Goal: Task Accomplishment & Management: Complete application form

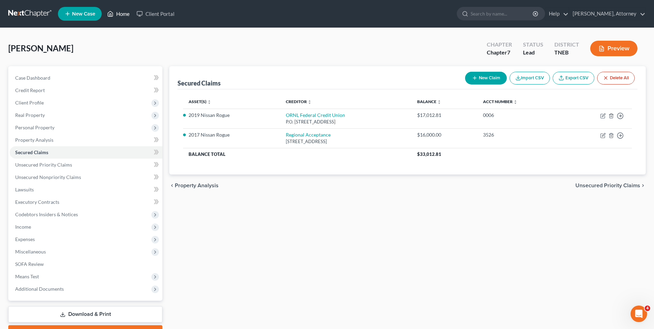
click at [127, 17] on link "Home" at bounding box center [118, 14] width 29 height 12
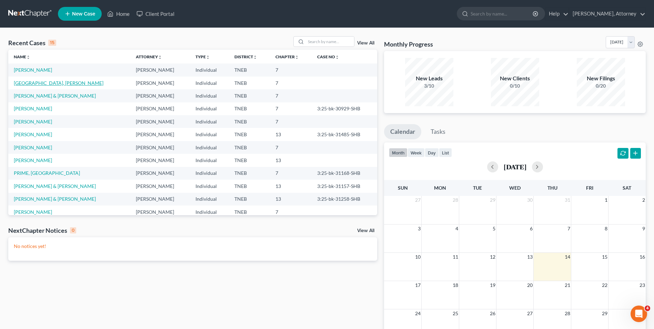
click at [39, 83] on link "[GEOGRAPHIC_DATA], [PERSON_NAME]" at bounding box center [59, 83] width 90 height 6
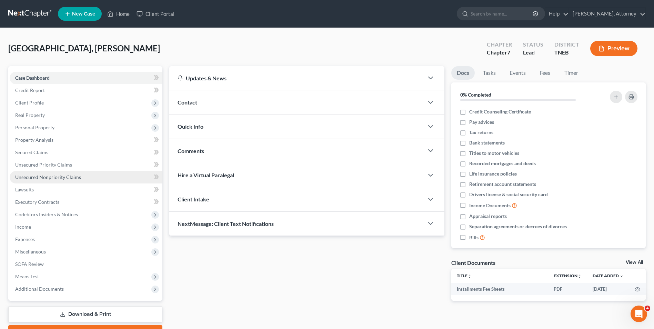
click at [43, 173] on link "Unsecured Nonpriority Claims" at bounding box center [86, 177] width 153 height 12
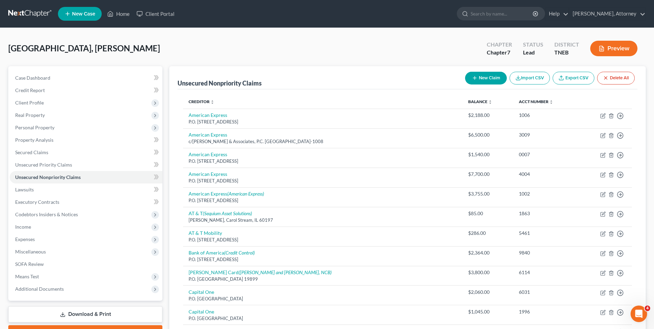
click at [276, 83] on div "Unsecured Nonpriority Claims New Claim Import CSV Export CSV Delete All" at bounding box center [408, 77] width 460 height 23
click at [483, 80] on button "New Claim" at bounding box center [486, 78] width 42 height 13
select select "0"
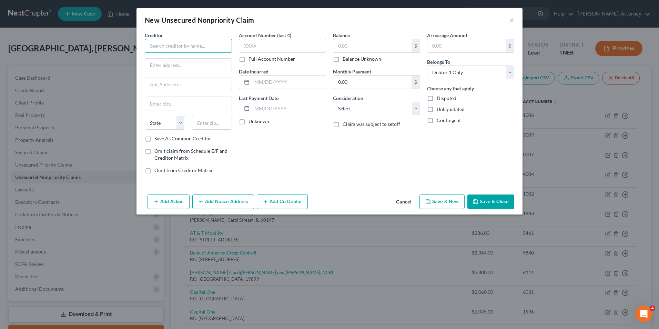
click at [188, 43] on input "text" at bounding box center [188, 46] width 87 height 14
type input "Headway Capital"
type input "[STREET_ADDRESS]"
type input "Suite 200"
type input "/"
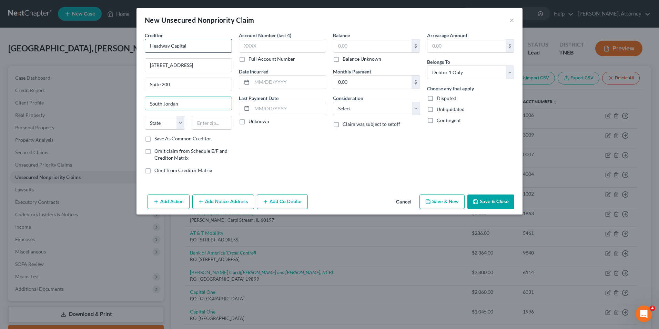
type input "South Jordan"
select select "46"
type input "84009"
click at [251, 46] on input "text" at bounding box center [282, 46] width 87 height 14
type input "6672"
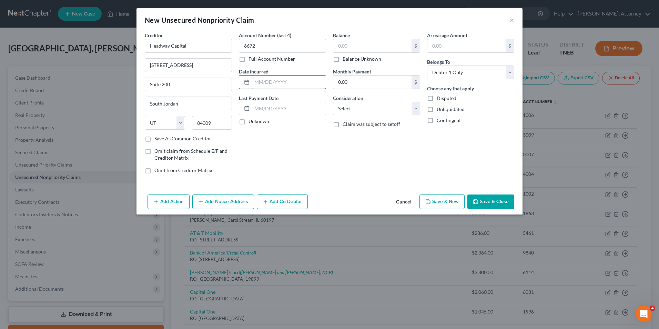
click at [272, 83] on input "text" at bounding box center [289, 81] width 74 height 13
type input "2020"
click at [354, 47] on input "text" at bounding box center [372, 45] width 78 height 13
type input "78,445"
click at [358, 106] on select "Select Cable / Satellite Services Collection Agency Credit Card Debt Debt Couns…" at bounding box center [376, 109] width 87 height 14
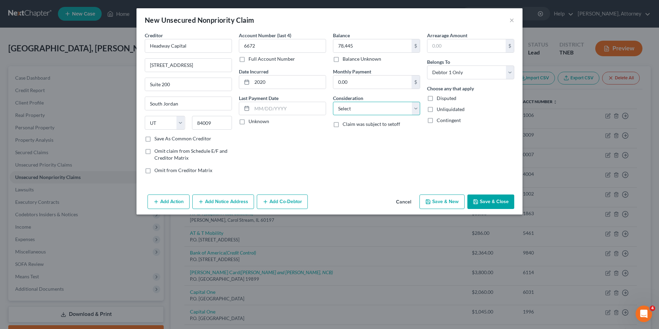
select select "10"
click at [333, 102] on select "Select Cable / Satellite Services Collection Agency Credit Card Debt Debt Couns…" at bounding box center [376, 109] width 87 height 14
click at [440, 201] on button "Save & New" at bounding box center [442, 201] width 45 height 14
select select "0"
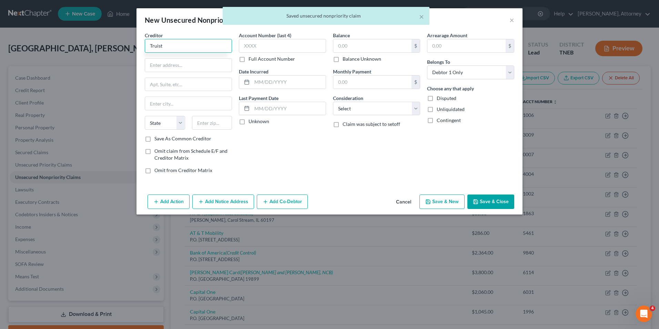
type input "Truist"
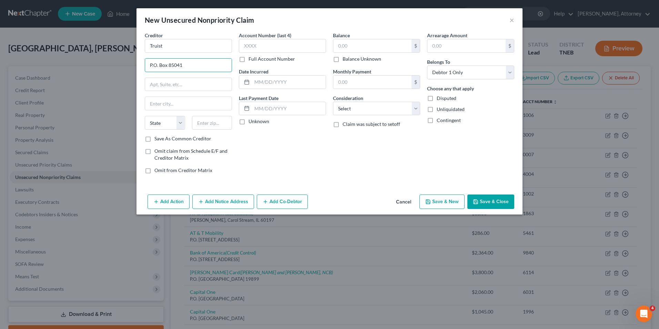
type input "P.O. Box 85041"
type input "[GEOGRAPHIC_DATA]"
select select "48"
type input "23285"
click at [280, 46] on input "text" at bounding box center [282, 46] width 87 height 14
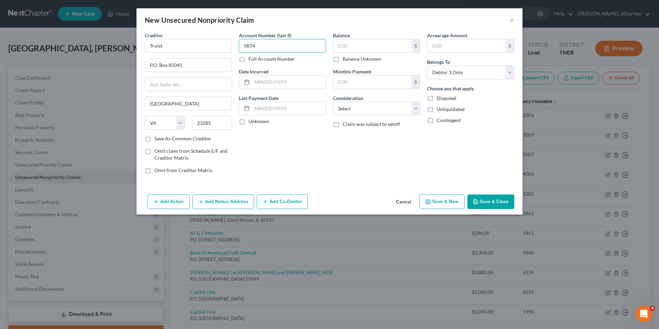
type input "0874"
type input "2020"
type input "35,000"
click at [349, 108] on select "Select Cable / Satellite Services Collection Agency Credit Card Debt Debt Couns…" at bounding box center [376, 109] width 87 height 14
select select "10"
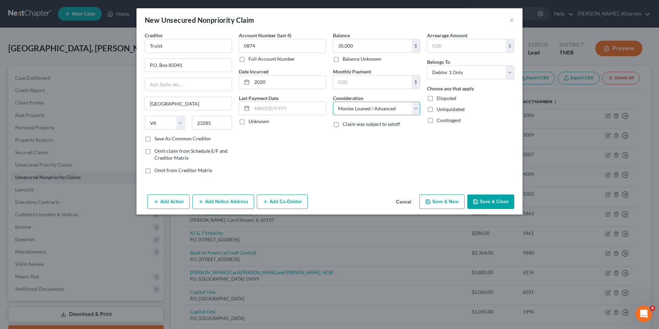
click at [333, 102] on select "Select Cable / Satellite Services Collection Agency Credit Card Debt Debt Couns…" at bounding box center [376, 109] width 87 height 14
click at [229, 205] on button "Add Notice Address" at bounding box center [223, 201] width 62 height 14
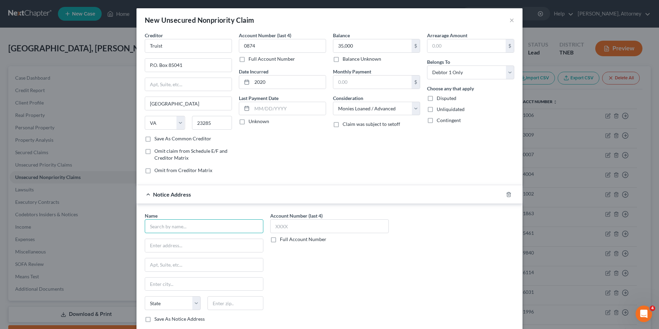
click at [198, 228] on input "text" at bounding box center [204, 226] width 119 height 14
type input "MRS BPO"
type input "[STREET_ADDRESS]"
type input "[GEOGRAPHIC_DATA]"
select select "33"
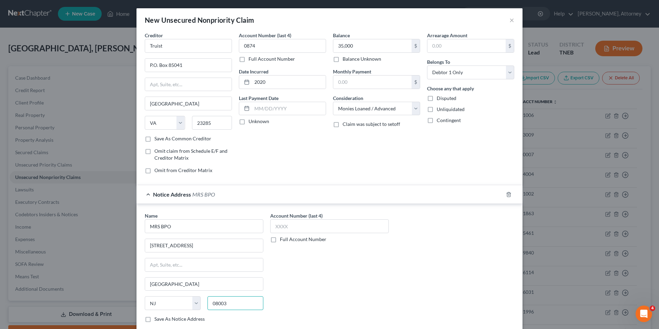
type input "08003"
click at [397, 254] on div "Name * MRS BPO 1930 [GEOGRAPHIC_DATA] [GEOGRAPHIC_DATA] [US_STATE] AK AR AZ CA …" at bounding box center [329, 270] width 376 height 116
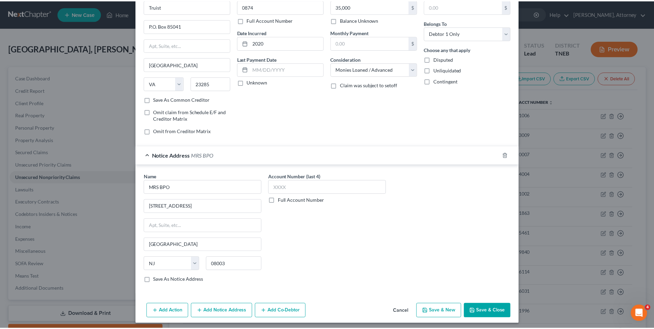
scroll to position [42, 0]
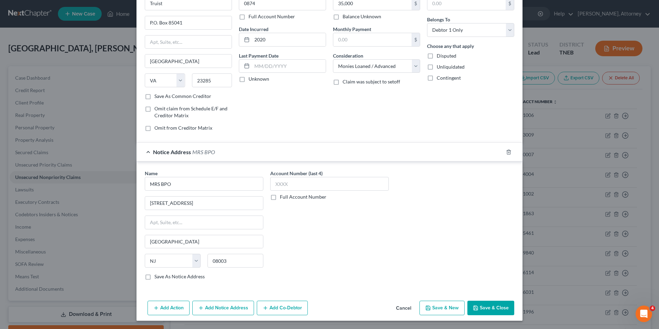
click at [503, 311] on button "Save & Close" at bounding box center [490, 308] width 47 height 14
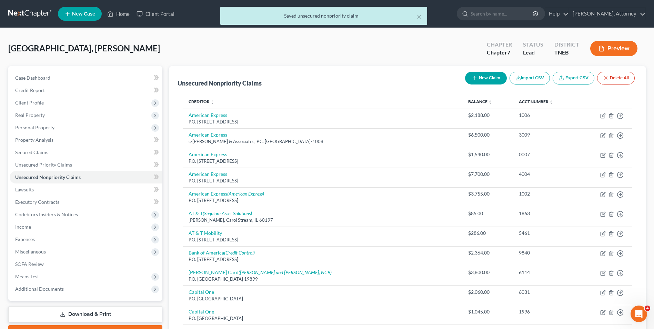
click at [486, 76] on button "New Claim" at bounding box center [486, 78] width 42 height 13
select select "0"
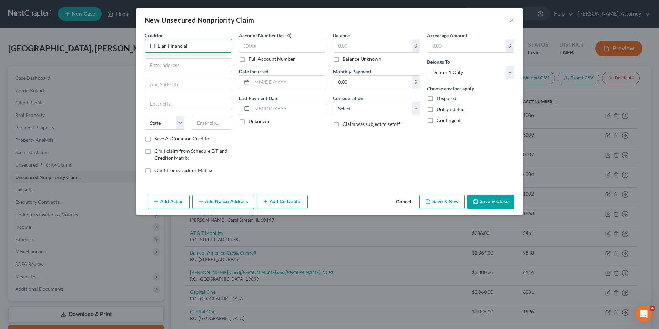
type input "HF Elan Financial"
type input "P.O. Box 6353"
type input "Fargo"
select select "29"
type input "58125"
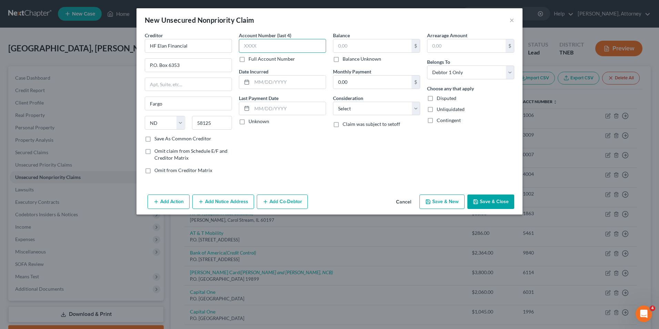
click at [285, 49] on input "text" at bounding box center [282, 46] width 87 height 14
type input "8584"
click at [284, 78] on input "text" at bounding box center [289, 81] width 74 height 13
type input "2021"
click at [351, 46] on input "text" at bounding box center [372, 45] width 78 height 13
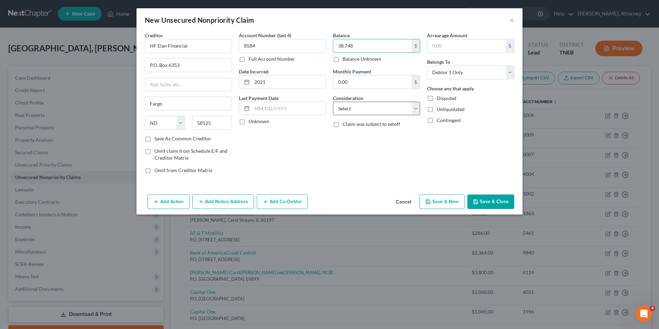
type input "38,748"
click at [354, 105] on select "Select Cable / Satellite Services Collection Agency Credit Card Debt Debt Couns…" at bounding box center [376, 109] width 87 height 14
select select "10"
click at [333, 102] on select "Select Cable / Satellite Services Collection Agency Credit Card Debt Debt Couns…" at bounding box center [376, 109] width 87 height 14
click at [457, 197] on button "Save & New" at bounding box center [442, 201] width 45 height 14
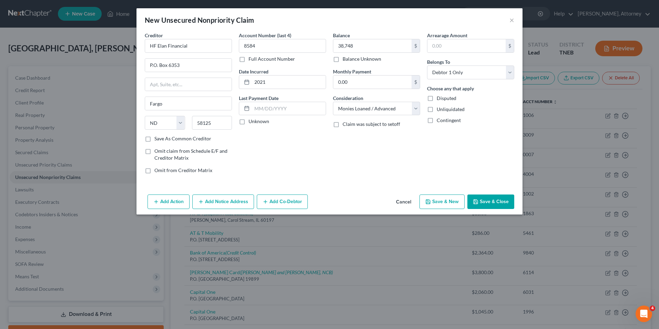
select select "0"
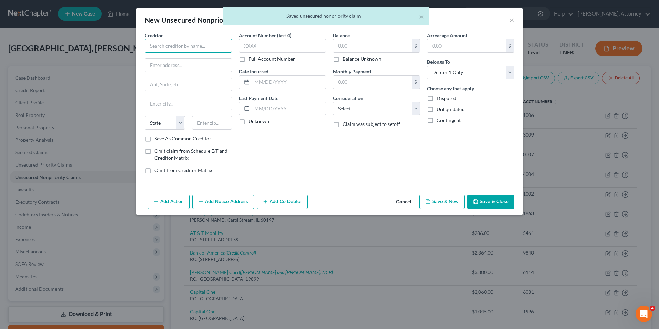
click at [181, 51] on input "text" at bounding box center [188, 46] width 87 height 14
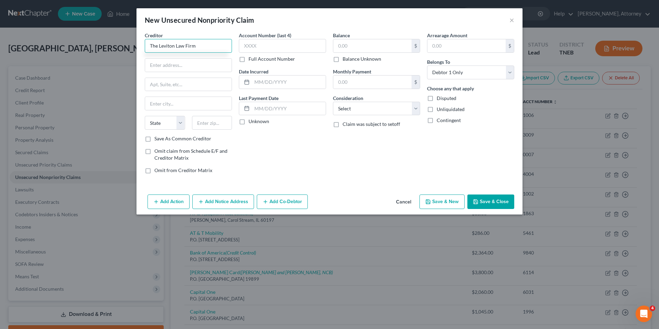
type input "The Leviton Law Firm"
type input "One [PERSON_NAME] Place"
type input "Suite 725W"
type input "Itascca"
select select "14"
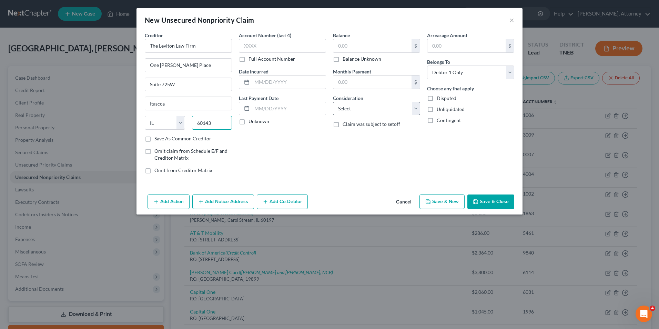
type input "60143"
type input "Itasca"
click at [352, 108] on select "Select Cable / Satellite Services Collection Agency Credit Card Debt Debt Couns…" at bounding box center [376, 109] width 87 height 14
select select "14"
click at [333, 102] on select "Select Cable / Satellite Services Collection Agency Credit Card Debt Debt Couns…" at bounding box center [376, 109] width 87 height 14
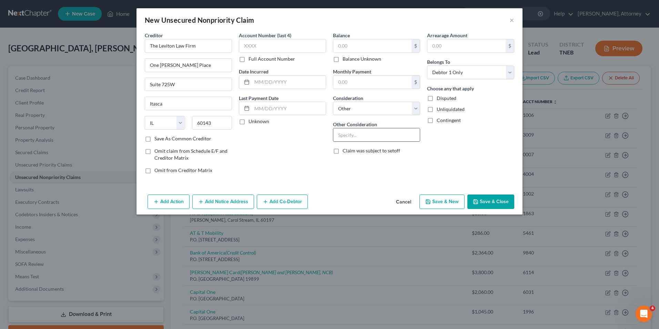
click at [343, 141] on input "text" at bounding box center [376, 134] width 87 height 13
type input "notice only"
click at [455, 198] on button "Save & New" at bounding box center [442, 201] width 45 height 14
select select "0"
click at [408, 202] on button "Cancel" at bounding box center [404, 202] width 26 height 14
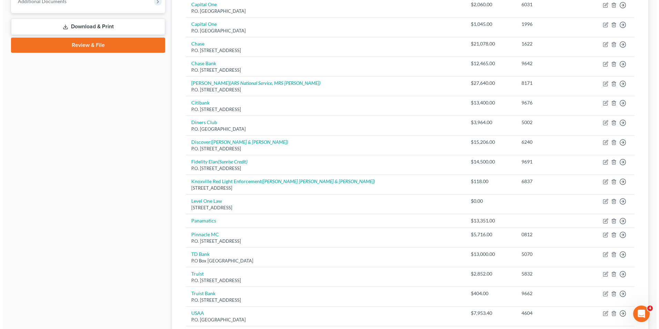
scroll to position [0, 0]
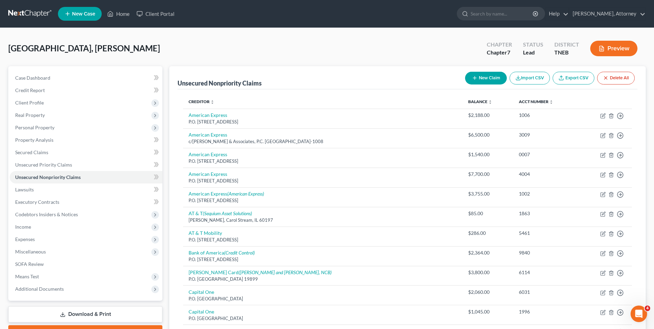
click at [488, 73] on button "New Claim" at bounding box center [486, 78] width 42 height 13
select select "0"
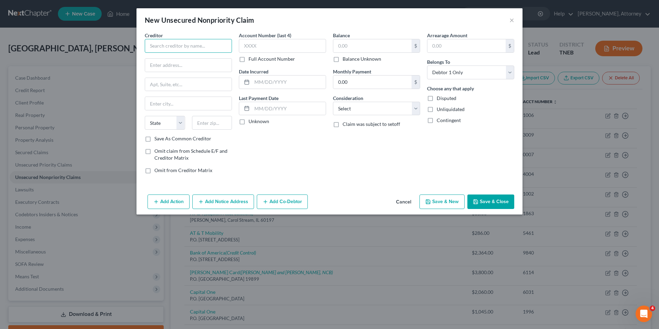
click at [173, 47] on input "text" at bounding box center [188, 46] width 87 height 14
type input "Instrumart"
type input "[STREET_ADDRESS]"
type input "[GEOGRAPHIC_DATA]"
select select "49"
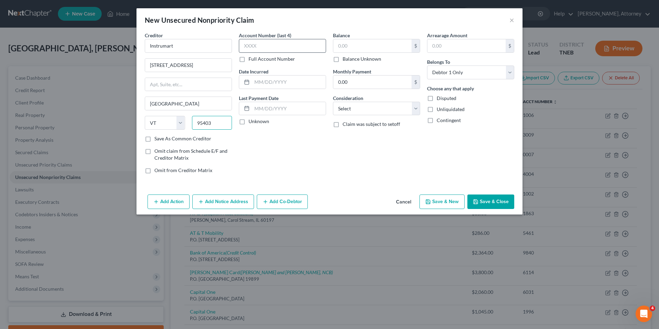
type input "95403"
type input "Santa [PERSON_NAME]"
select select "4"
click at [261, 47] on input "text" at bounding box center [282, 46] width 87 height 14
type input "6248"
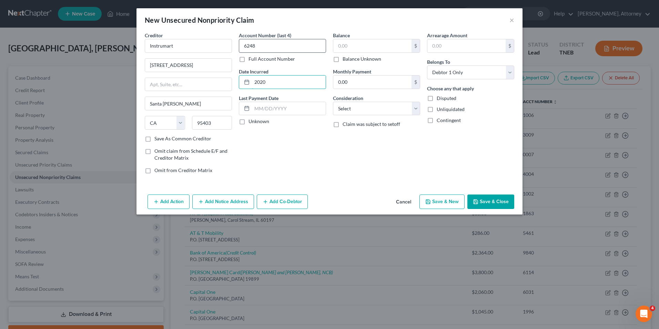
type input "2020"
type input "34,440"
click at [359, 108] on select "Select Cable / Satellite Services Collection Agency Credit Card Debt Debt Couns…" at bounding box center [376, 109] width 87 height 14
select select "10"
click at [333, 102] on select "Select Cable / Satellite Services Collection Agency Credit Card Debt Debt Couns…" at bounding box center [376, 109] width 87 height 14
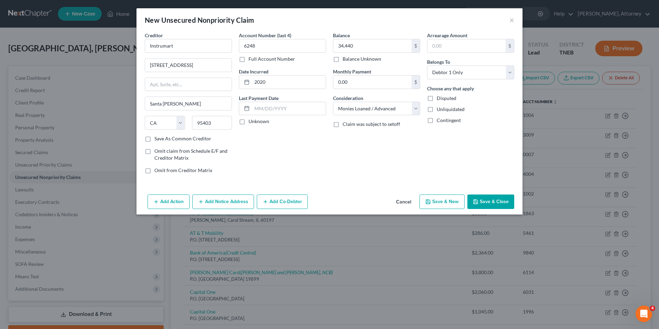
click at [431, 199] on icon "button" at bounding box center [428, 202] width 6 height 6
select select "0"
type input "Rerma Pure"
type input "[STREET_ADDRESS][US_STATE]"
type input "K"
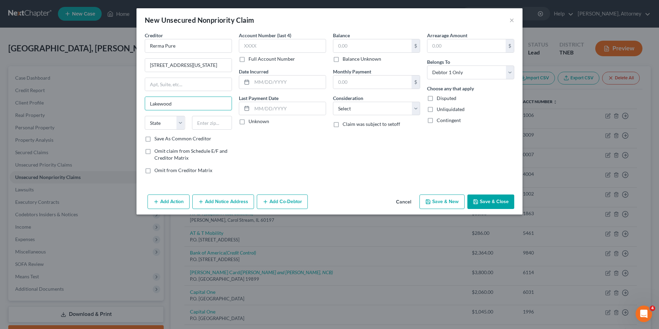
type input "Lakewood"
select select "33"
type input "08701"
click at [382, 116] on div "Balance $ Balance Unknown Balance Undetermined $ Balance Unknown Monthly Paymen…" at bounding box center [377, 106] width 94 height 148
click at [377, 113] on select "Select Cable / Satellite Services Collection Agency Credit Card Debt Debt Couns…" at bounding box center [376, 109] width 87 height 14
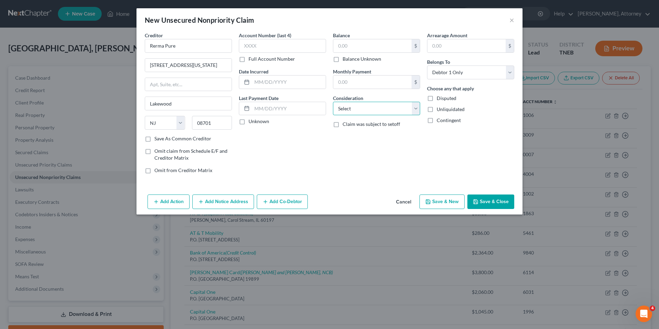
select select "14"
click at [333, 102] on select "Select Cable / Satellite Services Collection Agency Credit Card Debt Debt Couns…" at bounding box center [376, 109] width 87 height 14
type input "notice only"
click at [441, 200] on button "Save & New" at bounding box center [442, 201] width 45 height 14
select select "0"
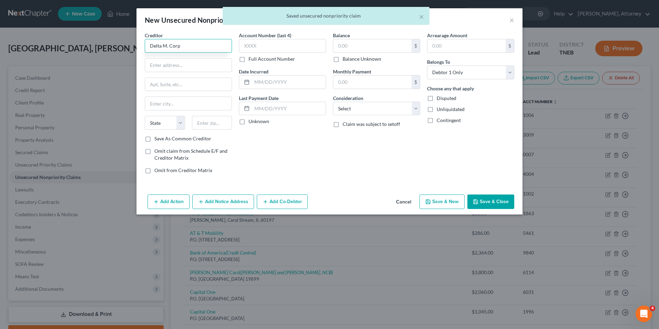
type input "Delta M. Corp"
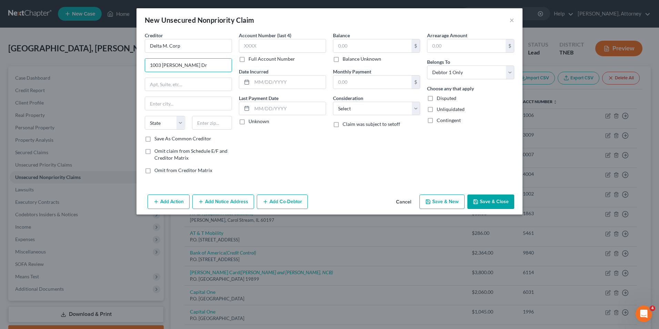
type input "1003 [PERSON_NAME] Dr"
type input "[GEOGRAPHIC_DATA]"
select select "44"
type input "37830"
click at [357, 105] on select "Select Cable / Satellite Services Collection Agency Credit Card Debt Debt Couns…" at bounding box center [376, 109] width 87 height 14
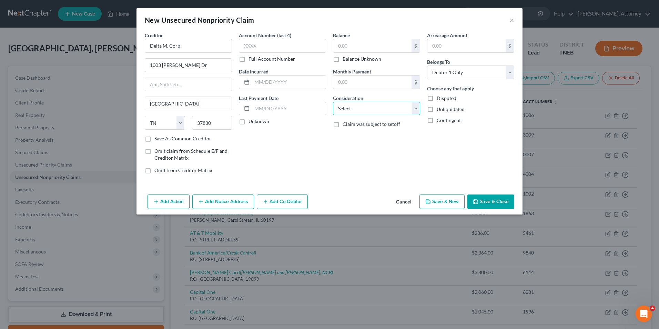
select select "14"
click at [333, 102] on select "Select Cable / Satellite Services Collection Agency Credit Card Debt Debt Couns…" at bounding box center [376, 109] width 87 height 14
click at [351, 141] on input "text" at bounding box center [376, 134] width 87 height 13
type input "Notice Only"
click at [435, 200] on button "Save & New" at bounding box center [442, 201] width 45 height 14
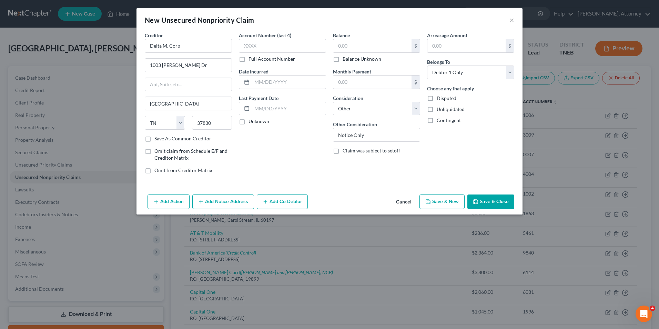
select select "0"
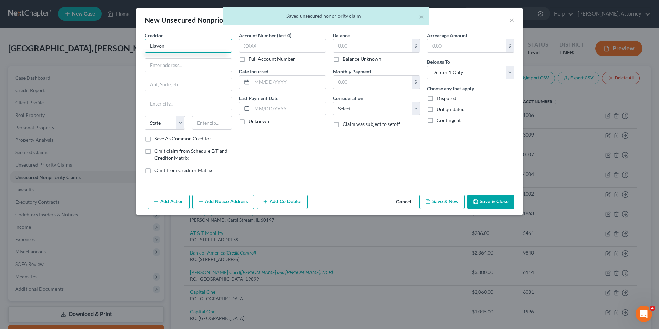
type input "Elavon"
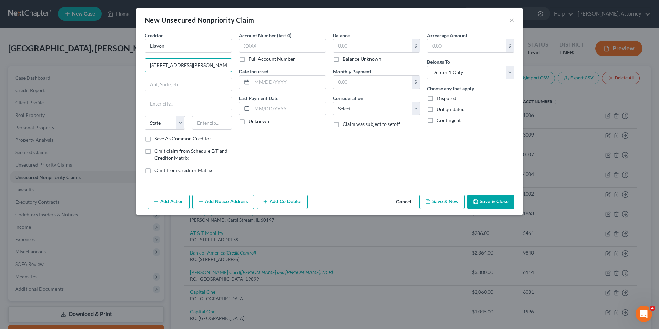
type input "[STREET_ADDRESS][PERSON_NAME]"
type input "K"
type input "J"
type input "[GEOGRAPHIC_DATA]"
select select "44"
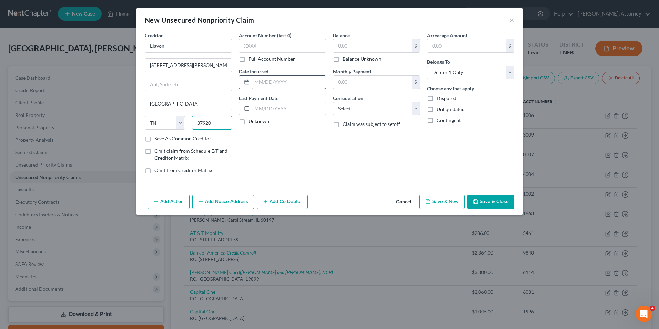
type input "37920"
click at [272, 78] on input "text" at bounding box center [289, 81] width 74 height 13
type input "2020"
click at [346, 47] on input "text" at bounding box center [372, 45] width 78 height 13
type input "12,795"
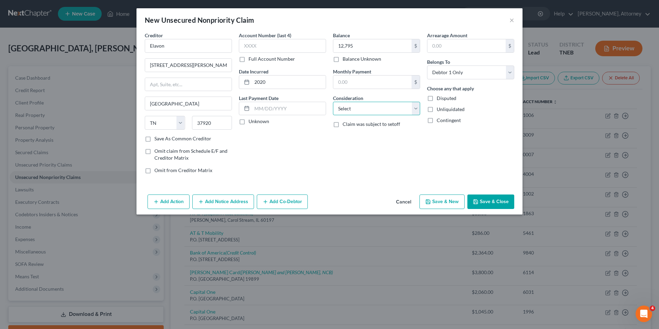
click at [359, 112] on select "Select Cable / Satellite Services Collection Agency Credit Card Debt Debt Couns…" at bounding box center [376, 109] width 87 height 14
select select "10"
click at [333, 102] on select "Select Cable / Satellite Services Collection Agency Credit Card Debt Debt Couns…" at bounding box center [376, 109] width 87 height 14
click at [218, 198] on button "Add Notice Address" at bounding box center [223, 201] width 62 height 14
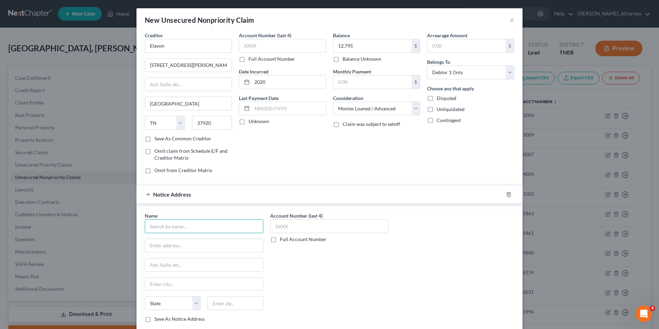
click at [193, 226] on input "text" at bounding box center [204, 226] width 119 height 14
type input "Scientififc Sales"
type input "[STREET_ADDRESS]"
type input "[GEOGRAPHIC_DATA]"
select select "44"
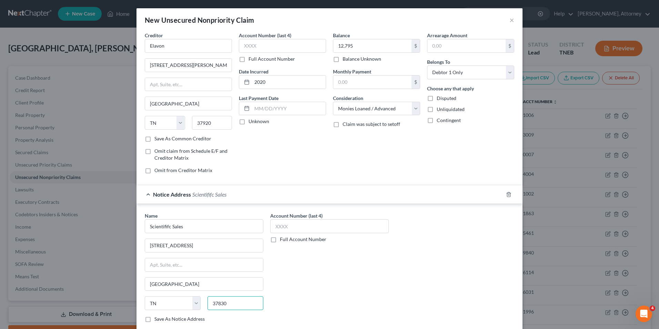
type input "37830"
click at [355, 325] on div "Account Number (last 4) Full Account Number" at bounding box center [329, 270] width 125 height 116
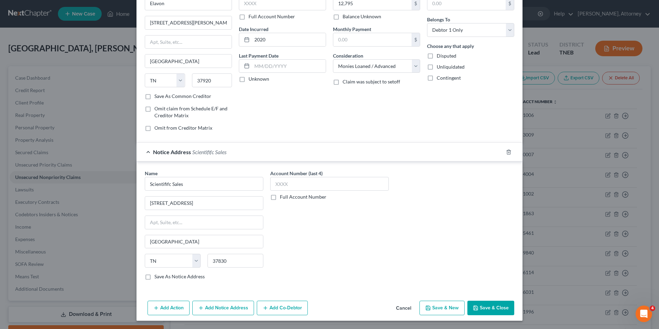
click at [222, 309] on button "Add Notice Address" at bounding box center [223, 308] width 62 height 14
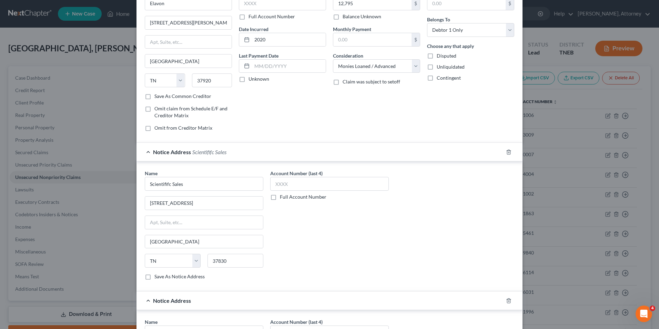
scroll to position [191, 0]
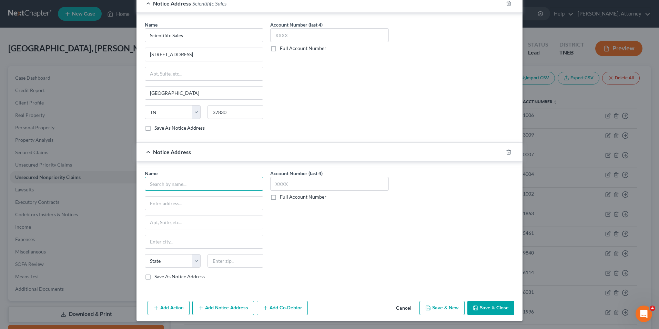
click at [174, 179] on input "text" at bounding box center [204, 184] width 119 height 14
type input "Tri State Valve"
type input "[STREET_ADDRESS][PERSON_NAME]"
type input "[GEOGRAPHIC_DATA]"
select select "44"
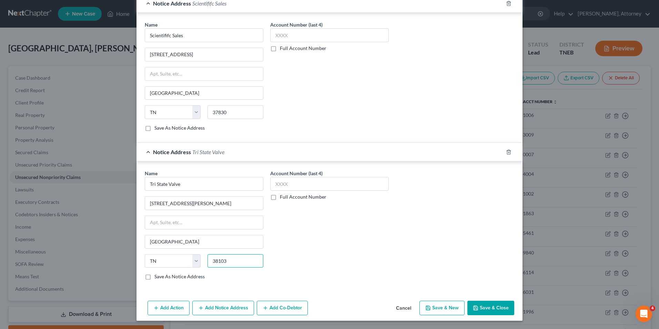
type input "38103"
click at [231, 308] on button "Add Notice Address" at bounding box center [223, 308] width 62 height 14
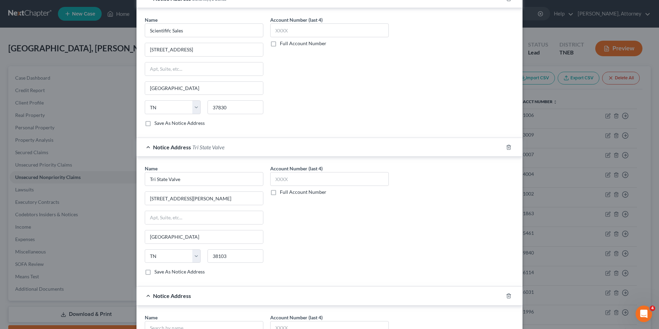
scroll to position [340, 0]
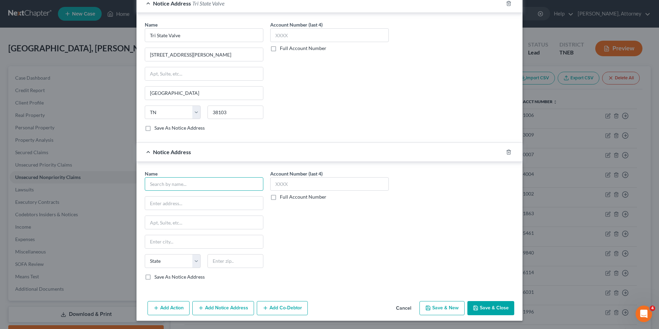
click at [178, 178] on input "text" at bounding box center [204, 184] width 119 height 14
type input "S"
type input "Cascade Automation"
type input "[STREET_ADDRESS]"
type input "[GEOGRAPHIC_DATA]"
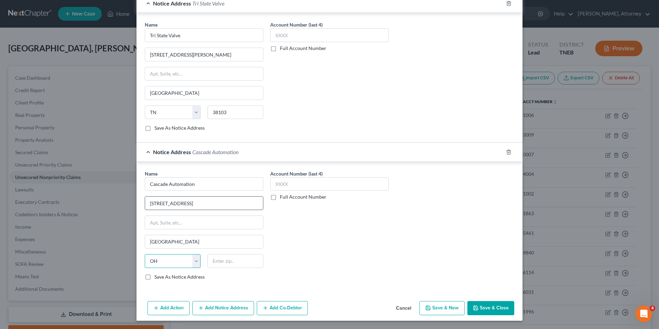
select select "38"
type input "97427"
click at [430, 309] on button "Save & New" at bounding box center [442, 308] width 45 height 14
select select "0"
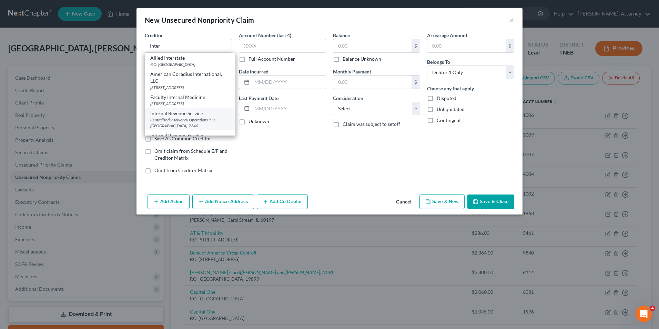
click at [194, 117] on div "Internal Revenue Service" at bounding box center [190, 113] width 80 height 7
type input "Internal Revenue Service"
type input "Centralized Insolvency Operations"
type input "P.O. Box 7346"
type input "[GEOGRAPHIC_DATA]"
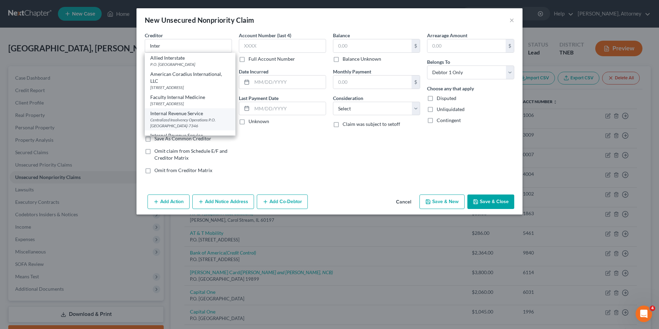
select select "39"
type input "19101-7346"
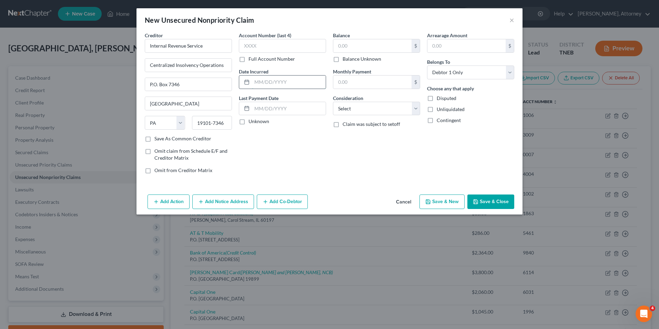
click at [260, 81] on input "text" at bounding box center [289, 81] width 74 height 13
type input "2020"
click at [351, 51] on input "text" at bounding box center [372, 45] width 78 height 13
type input "3,330.51"
click at [351, 108] on select "Select Cable / Satellite Services Collection Agency Credit Card Debt Debt Couns…" at bounding box center [376, 109] width 87 height 14
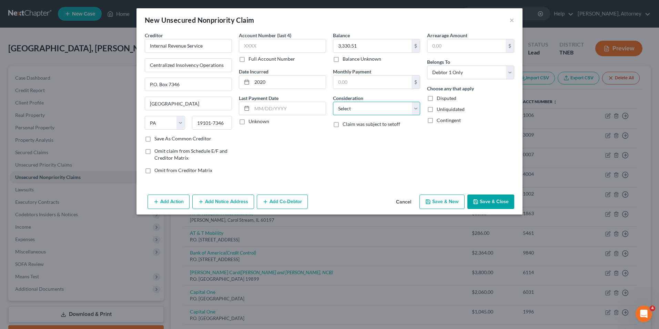
select select "14"
click at [333, 102] on select "Select Cable / Satellite Services Collection Agency Credit Card Debt Debt Couns…" at bounding box center [376, 109] width 87 height 14
click at [349, 139] on input "text" at bounding box center [376, 134] width 87 height 13
type input "taxes"
click at [233, 206] on button "Add Notice Address" at bounding box center [223, 201] width 62 height 14
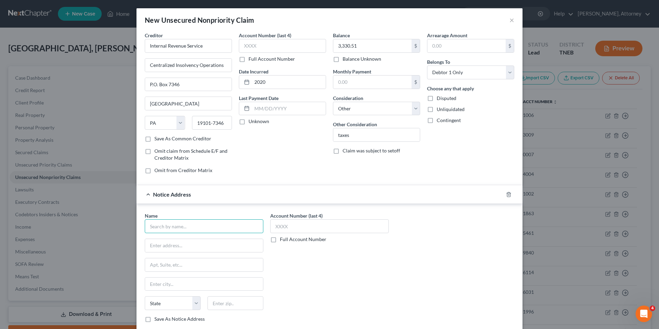
click at [207, 228] on input "text" at bounding box center [204, 226] width 119 height 14
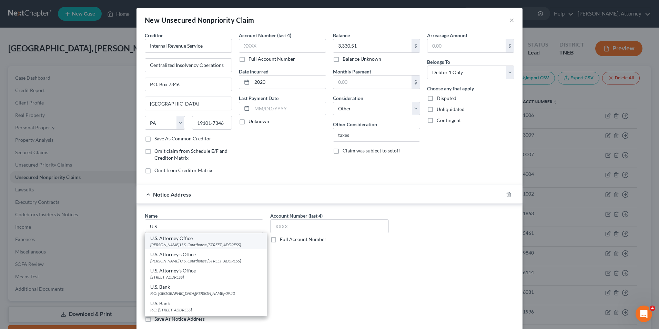
click at [200, 243] on div "[PERSON_NAME] U.S. Courthouse [STREET_ADDRESS]" at bounding box center [205, 245] width 111 height 6
type input "U.S. Attorney Office"
type input "[PERSON_NAME] U.S. Courthouse"
type input "[STREET_ADDRESS]"
type input "[GEOGRAPHIC_DATA]"
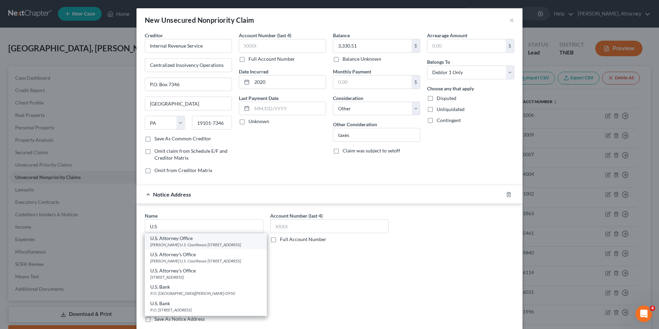
select select "44"
type input "37902"
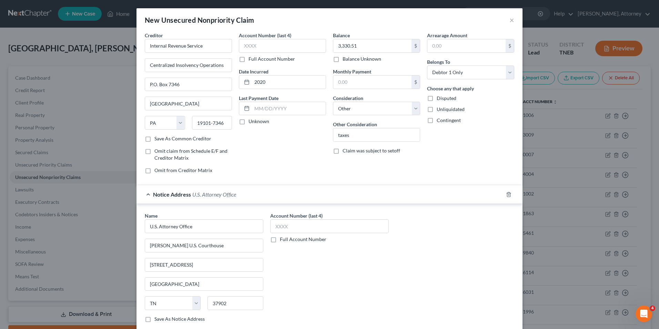
click at [337, 275] on div "Account Number (last 4) Full Account Number" at bounding box center [329, 270] width 125 height 116
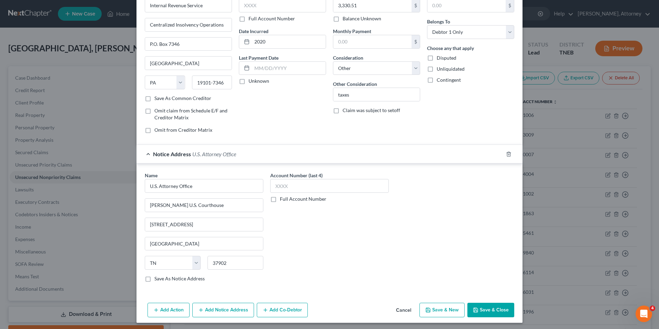
scroll to position [42, 0]
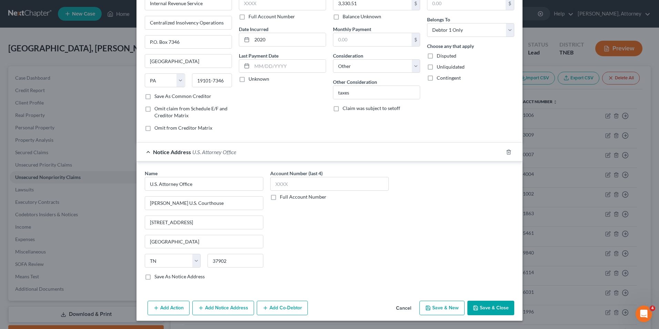
click at [233, 311] on button "Add Notice Address" at bounding box center [223, 308] width 62 height 14
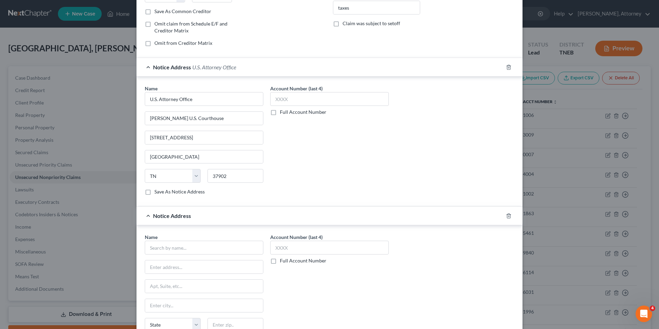
scroll to position [139, 0]
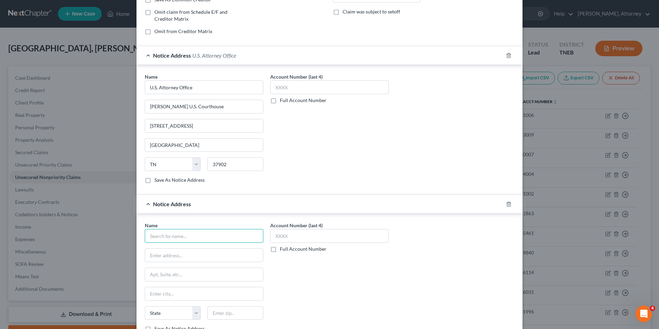
click at [179, 232] on input "text" at bounding box center [204, 236] width 119 height 14
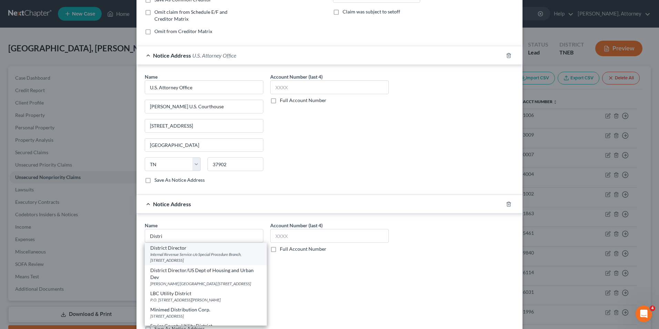
click at [175, 253] on div "Internal Revenue Service c/o Special Procedure Branch, [STREET_ADDRESS]" at bounding box center [205, 257] width 111 height 12
type input "District Director"
type input "Internal Revenue Service"
type input "c/o Special Procedure Branch, [STREET_ADDRESS]"
type input "[GEOGRAPHIC_DATA]"
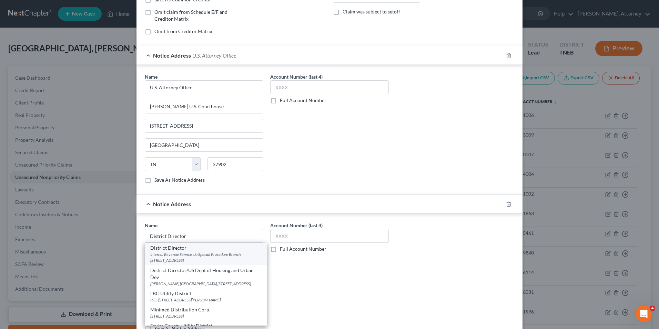
select select "44"
type input "37203"
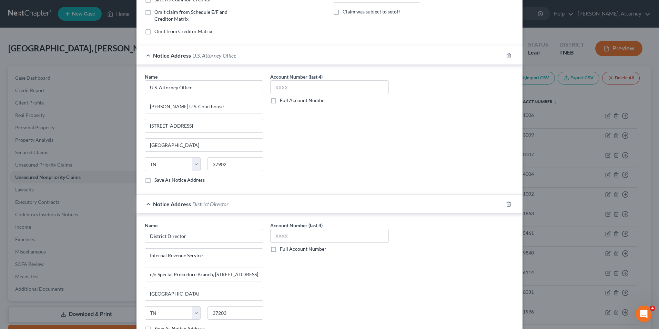
click at [344, 279] on div "Account Number (last 4) Full Account Number" at bounding box center [329, 280] width 125 height 116
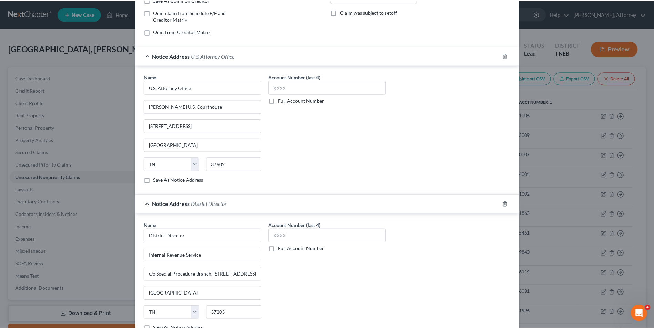
scroll to position [191, 0]
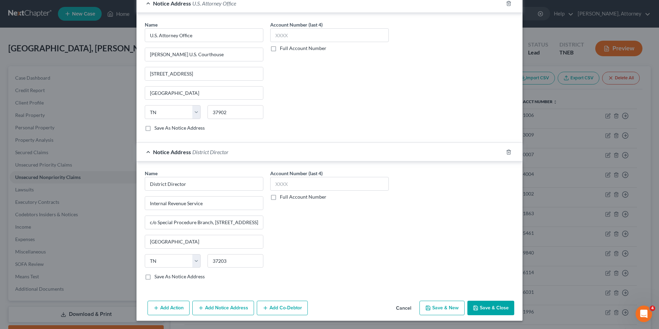
click at [482, 308] on button "Save & Close" at bounding box center [490, 308] width 47 height 14
